Goal: Book appointment/travel/reservation

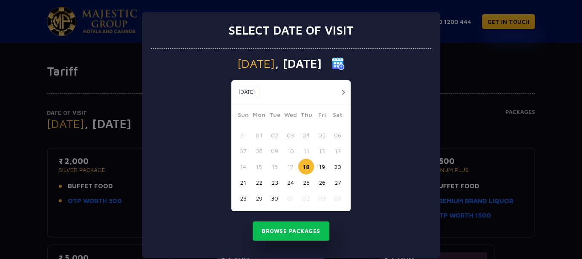
click at [288, 182] on button "24" at bounding box center [290, 182] width 16 height 16
click at [280, 232] on button "Browse Packages" at bounding box center [291, 231] width 77 height 20
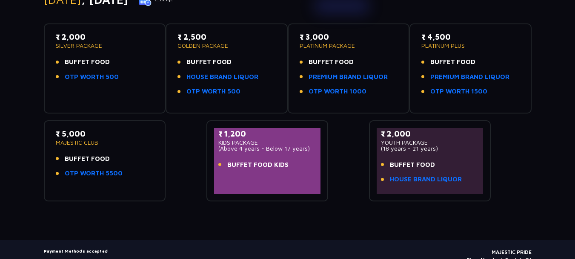
scroll to position [128, 0]
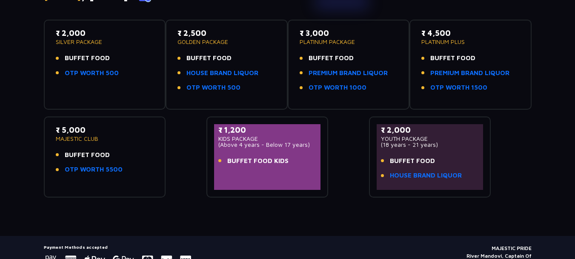
drag, startPoint x: 222, startPoint y: 144, endPoint x: 307, endPoint y: 145, distance: 85.6
click at [307, 145] on p "(Above 4 years - Below 17 years)" at bounding box center [268, 144] width 98 height 6
click at [283, 157] on span "BUFFET FOOD KIDS" at bounding box center [257, 161] width 61 height 10
drag, startPoint x: 219, startPoint y: 131, endPoint x: 285, endPoint y: 161, distance: 73.6
click at [285, 161] on div "₹ 1,200 KIDS PACKAGE (Above 4 years - Below 17 years) BUFFET FOOD KIDS" at bounding box center [268, 147] width 98 height 47
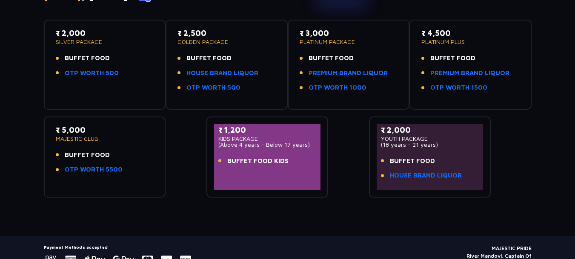
click at [285, 161] on span "BUFFET FOOD KIDS" at bounding box center [257, 161] width 61 height 10
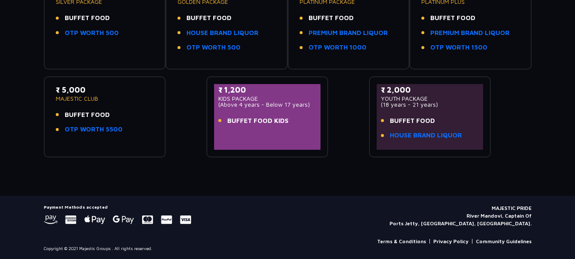
scroll to position [0, 0]
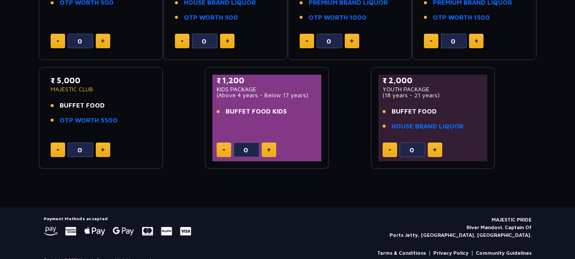
scroll to position [226, 0]
